Goal: Information Seeking & Learning: Find specific page/section

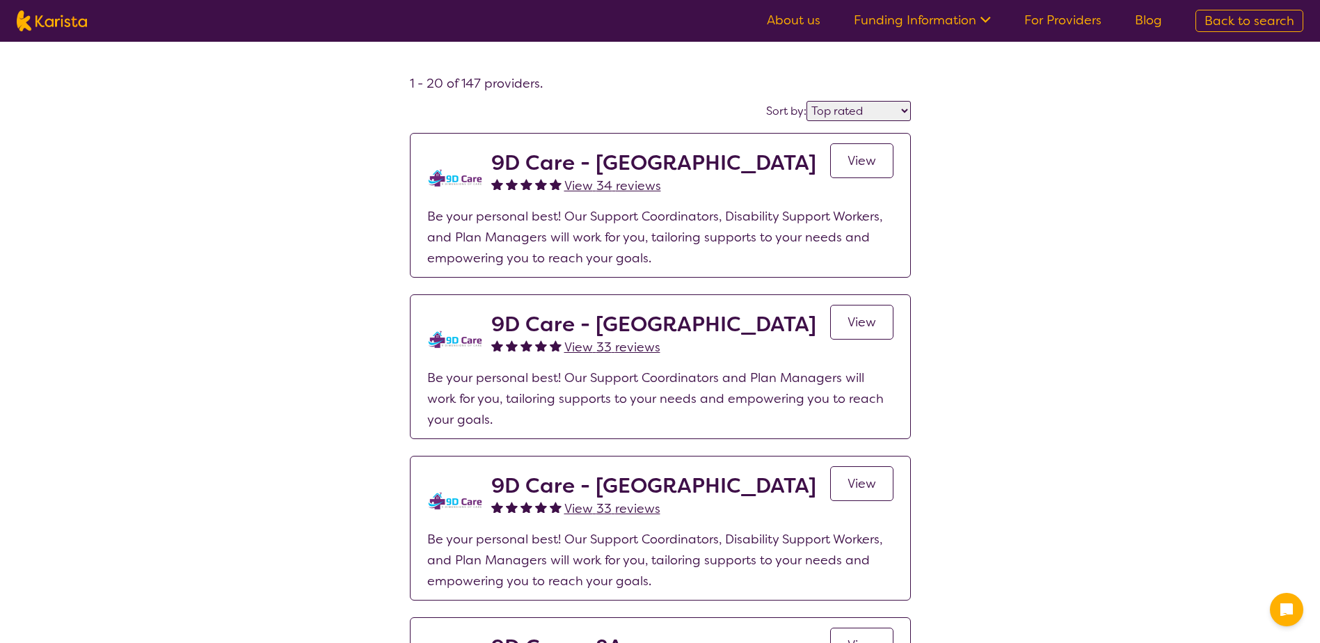
select select "by_score"
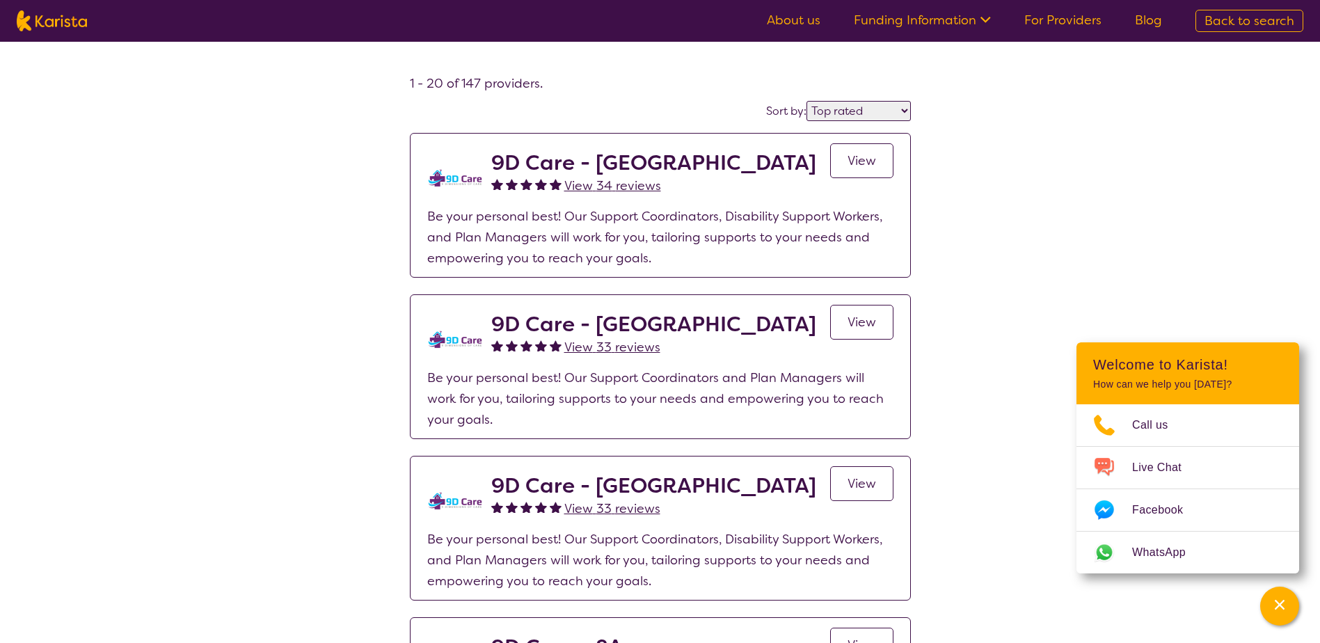
scroll to position [209, 0]
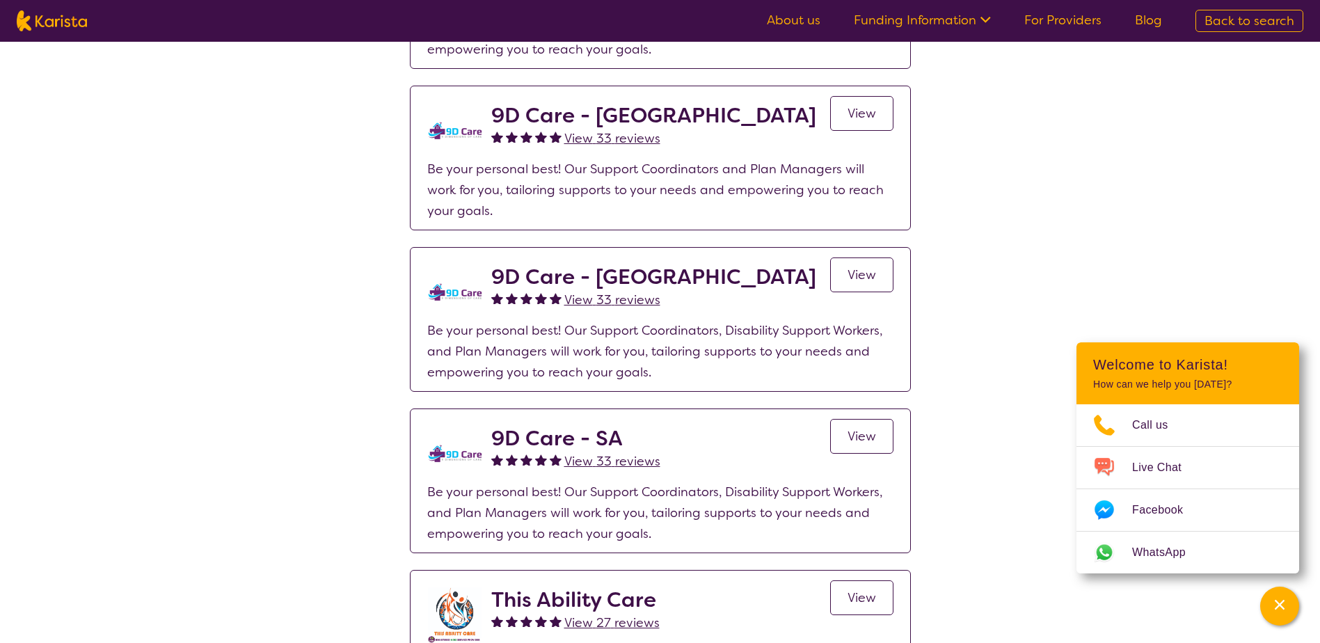
click at [74, 26] on img at bounding box center [52, 20] width 70 height 21
select select "Physiotherapy"
select select "AD"
select select "NDIS"
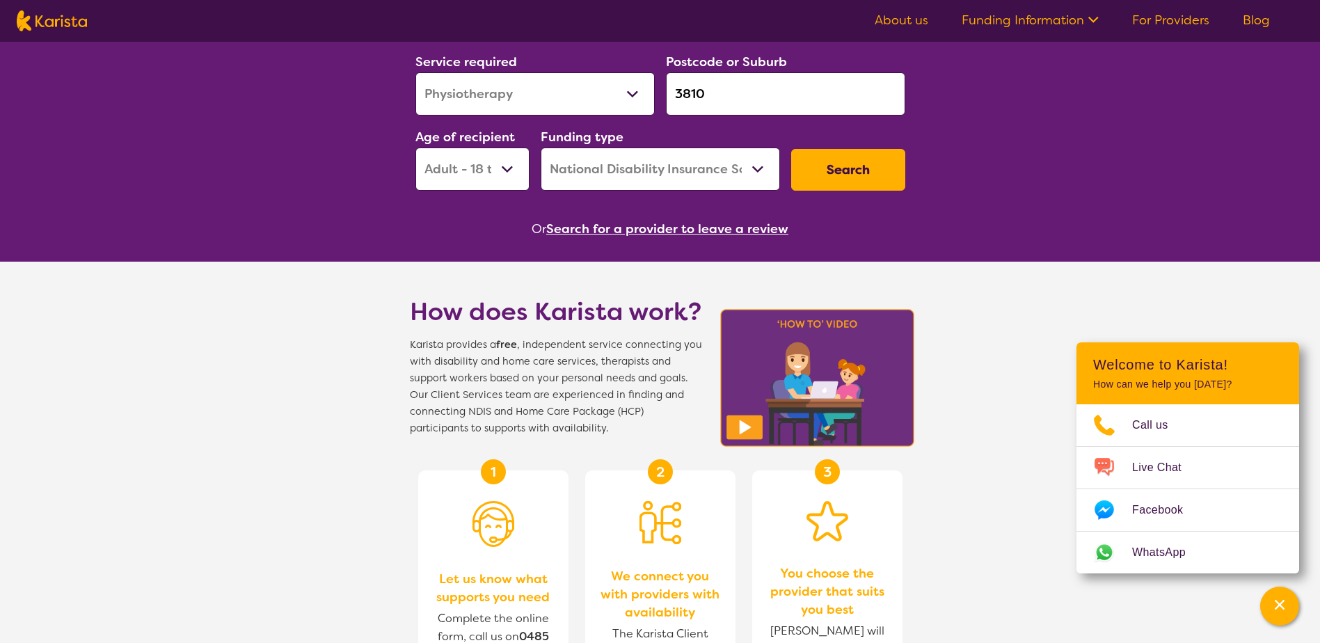
click at [522, 98] on select "Allied Health Assistant Assessment ([MEDICAL_DATA] or [MEDICAL_DATA]) Behaviour…" at bounding box center [535, 93] width 239 height 43
click at [751, 88] on input "3810" at bounding box center [785, 93] width 239 height 43
drag, startPoint x: 749, startPoint y: 96, endPoint x: 546, endPoint y: 109, distance: 203.0
click at [546, 109] on div "Service required Allied Health Assistant Assessment ([MEDICAL_DATA] or [MEDICAL…" at bounding box center [660, 121] width 501 height 150
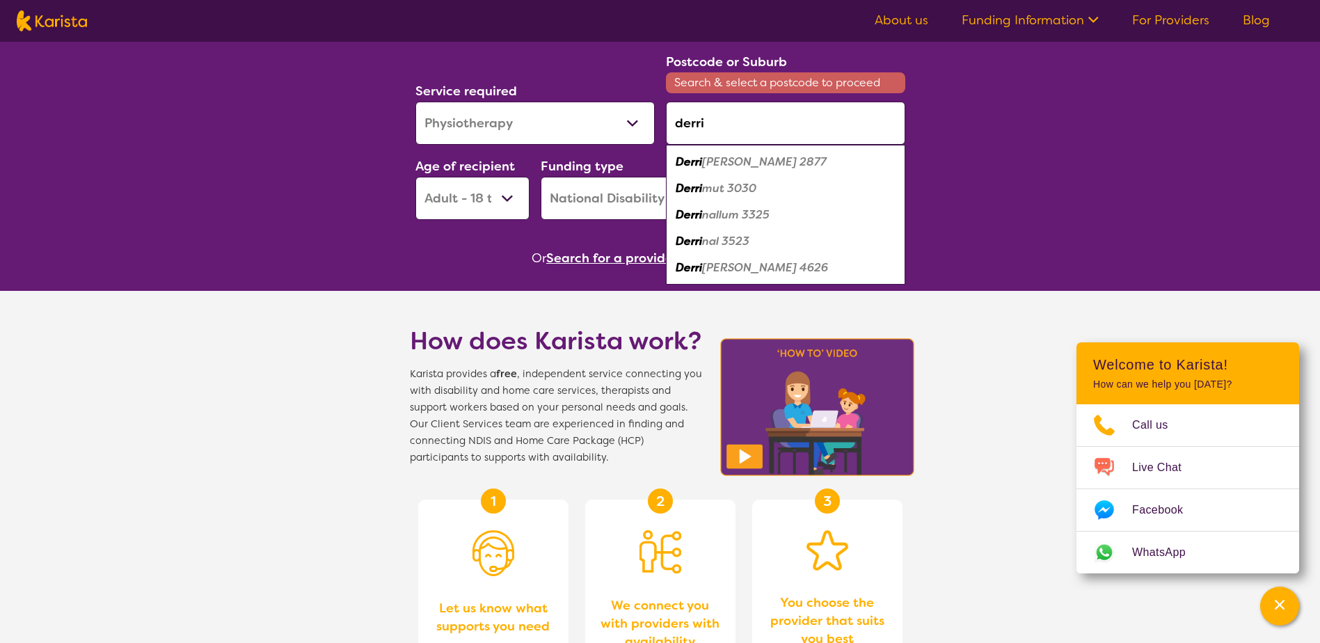
click at [738, 183] on em "mut 3030" at bounding box center [729, 188] width 54 height 15
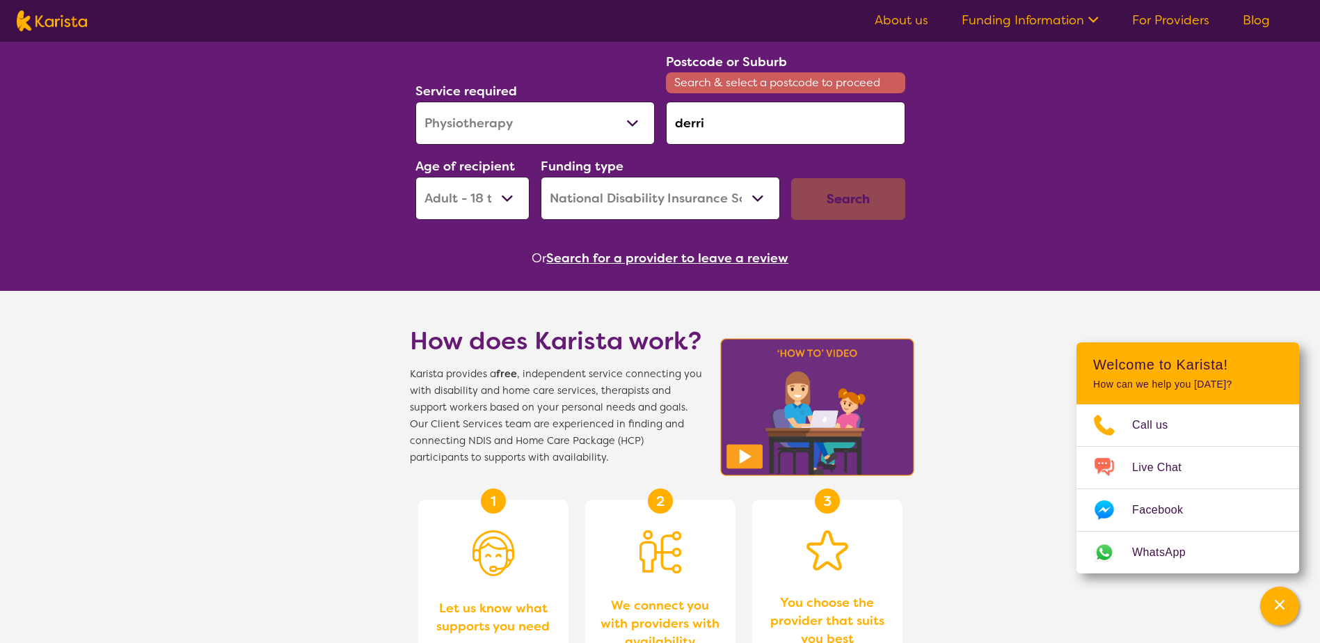
type input "3030"
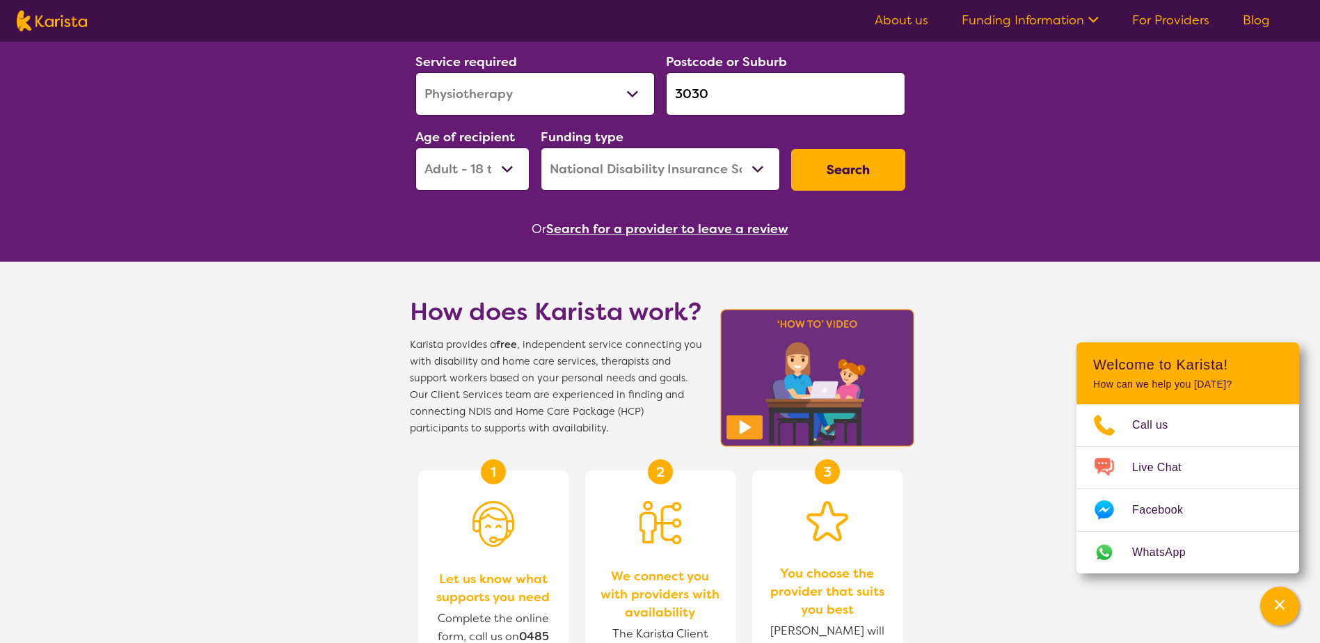
click at [466, 179] on select "Early Childhood - 0 to 9 Child - 10 to 11 Adolescent - 12 to 17 Adult - 18 to 6…" at bounding box center [473, 169] width 114 height 43
select select "EC"
click at [416, 148] on select "Early Childhood - 0 to 9 Child - 10 to 11 Adolescent - 12 to 17 Adult - 18 to 6…" at bounding box center [473, 169] width 114 height 43
click at [930, 175] on div "Search for services. Free to NDIS participants and HCP recipients. Service requ…" at bounding box center [660, 492] width 1320 height 1248
click at [896, 174] on button "Search" at bounding box center [848, 170] width 114 height 42
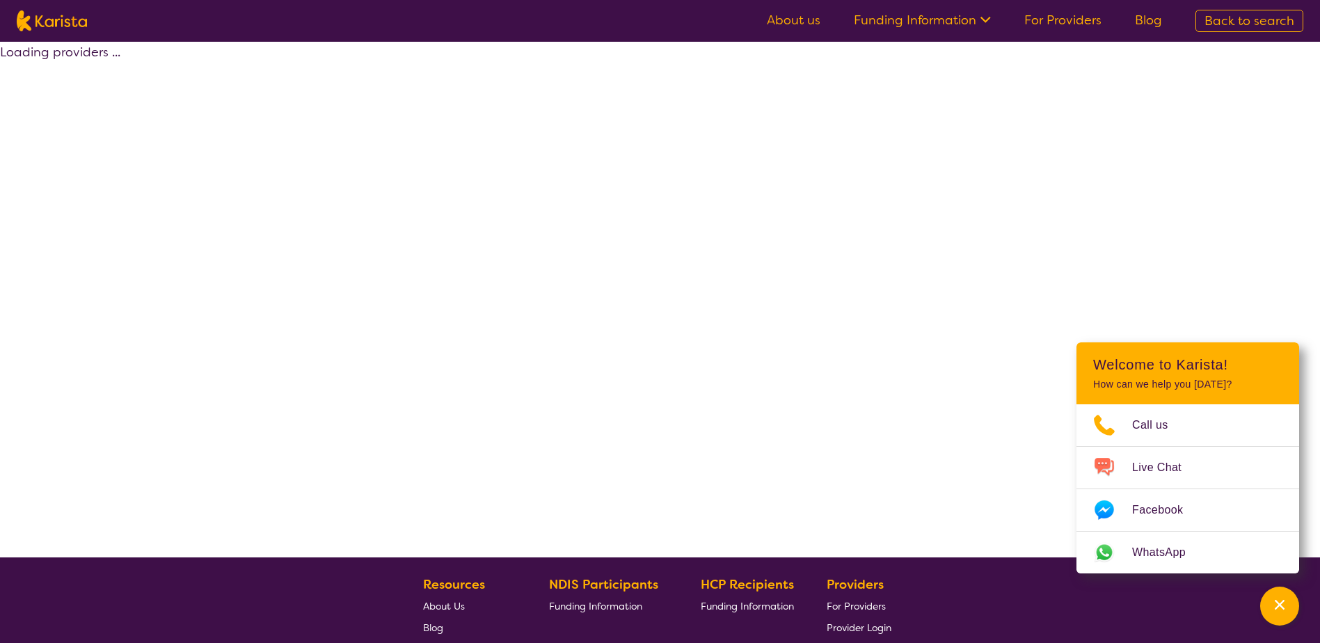
select select "by_score"
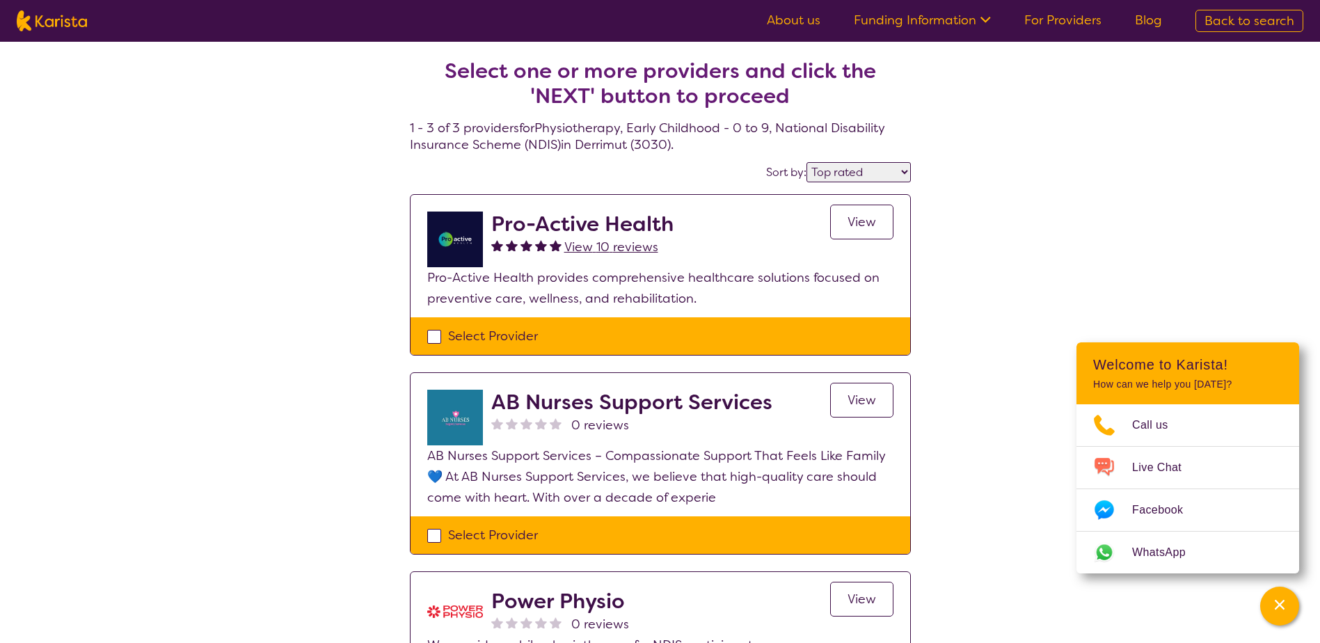
scroll to position [209, 0]
